Goal: Task Accomplishment & Management: Manage account settings

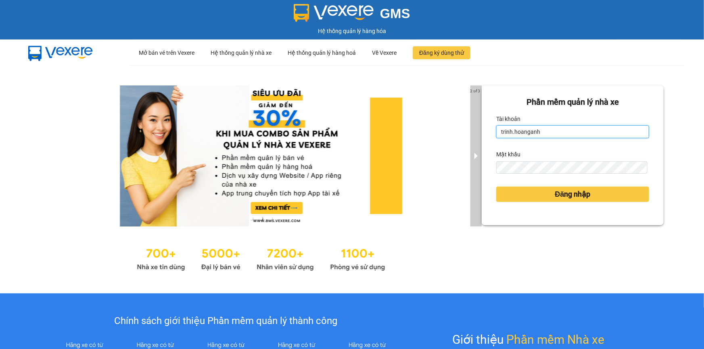
drag, startPoint x: 536, startPoint y: 130, endPoint x: 468, endPoint y: 137, distance: 68.9
click at [468, 137] on div "2 of 3 [PERSON_NAME] mềm [PERSON_NAME] nhà xe Tài [PERSON_NAME].[PERSON_NAME] M…" at bounding box center [352, 179] width 704 height 228
type input "thientrang.hoanganh"
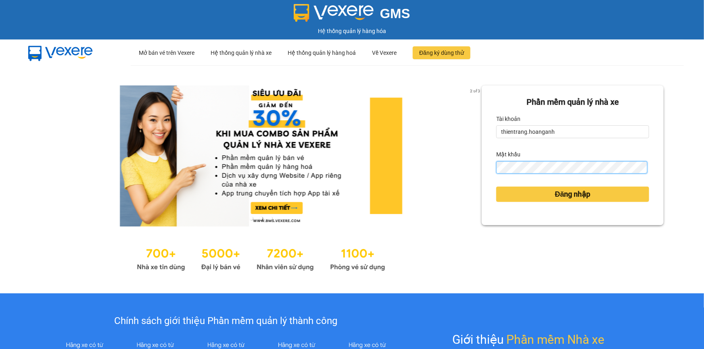
click at [482, 169] on div "[PERSON_NAME] mềm [PERSON_NAME] nhà xe [PERSON_NAME] thientrang.hoanganh Mật kh…" at bounding box center [573, 156] width 182 height 140
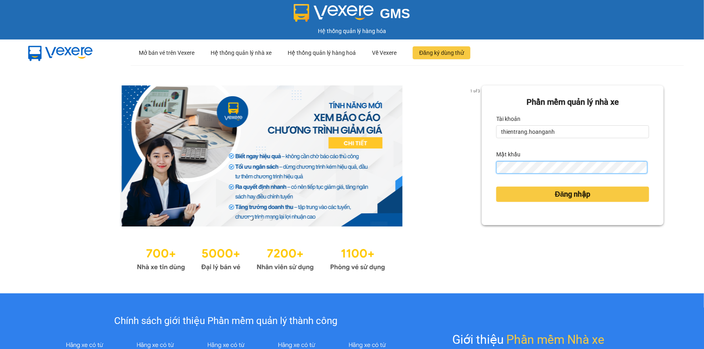
click at [496, 187] on button "Đăng nhập" at bounding box center [572, 194] width 153 height 15
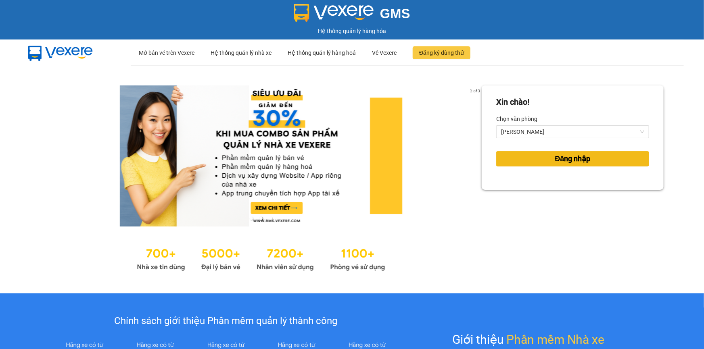
click at [618, 153] on button "Đăng nhập" at bounding box center [572, 158] width 153 height 15
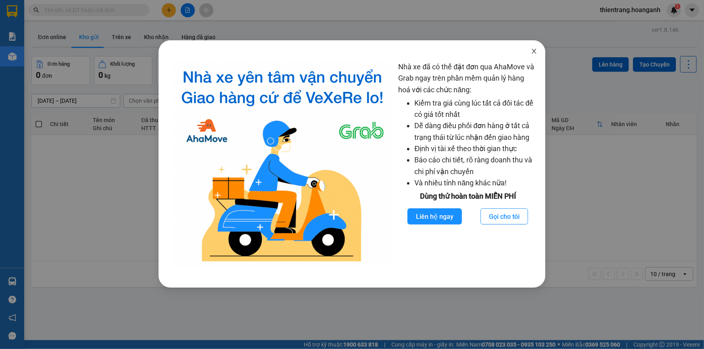
click at [536, 54] on span "Close" at bounding box center [534, 51] width 23 height 23
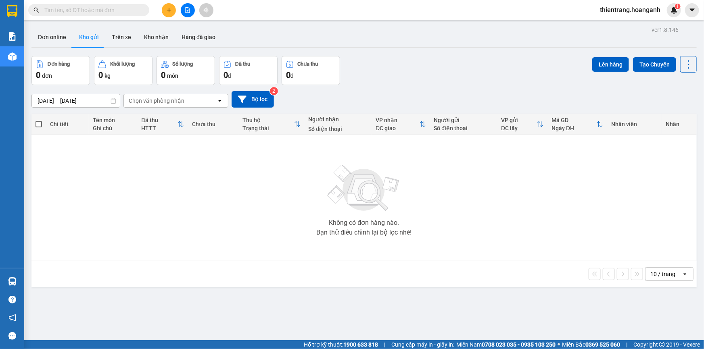
click at [129, 8] on input "text" at bounding box center [91, 10] width 95 height 9
drag, startPoint x: 129, startPoint y: 8, endPoint x: 0, endPoint y: -16, distance: 131.7
click at [0, 0] on html "Kết quả [PERSON_NAME] ( 0 ) Bộ lọc No Data h thientrang.hoanganh 1 [PERSON_NAME…" at bounding box center [352, 174] width 704 height 349
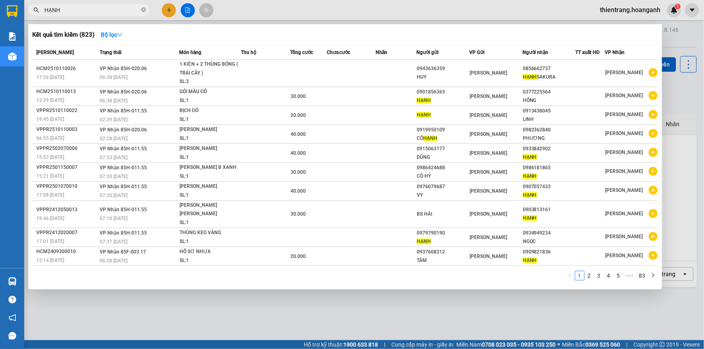
drag, startPoint x: 109, startPoint y: 9, endPoint x: 0, endPoint y: 16, distance: 109.1
click at [0, 16] on section "Kết quả [PERSON_NAME] ( 823 ) Bộ lọc Mã ĐH Trạng thái Món hàng Thu hộ Tổng [PER…" at bounding box center [352, 174] width 704 height 349
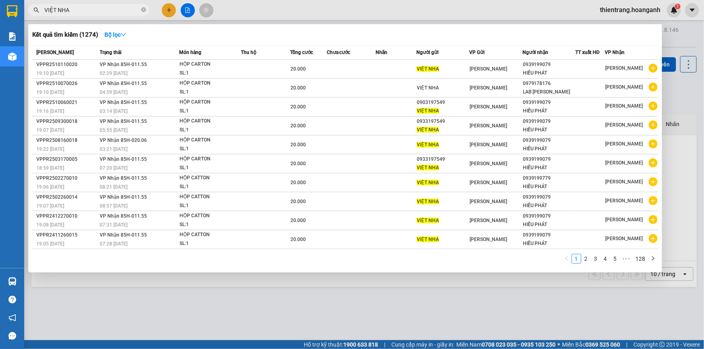
type input "VIỆT NHA"
